Goal: Check status: Verify the current state of an ongoing process or item

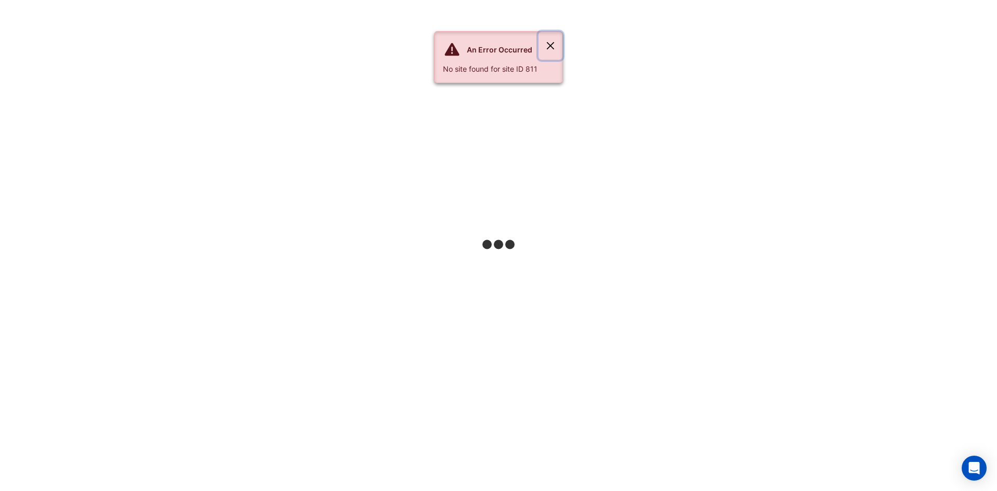
click at [552, 39] on button "Close" at bounding box center [551, 46] width 24 height 28
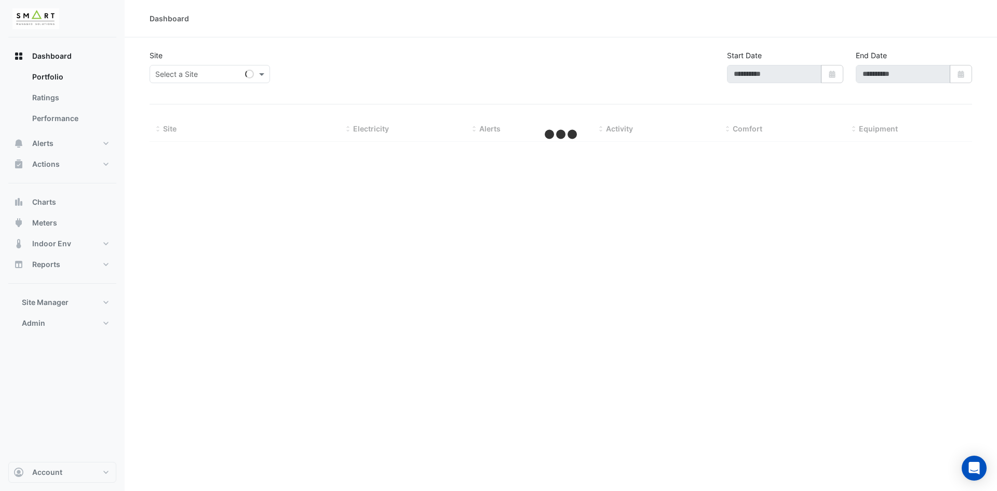
type input "**********"
select select "***"
